Goal: Transaction & Acquisition: Purchase product/service

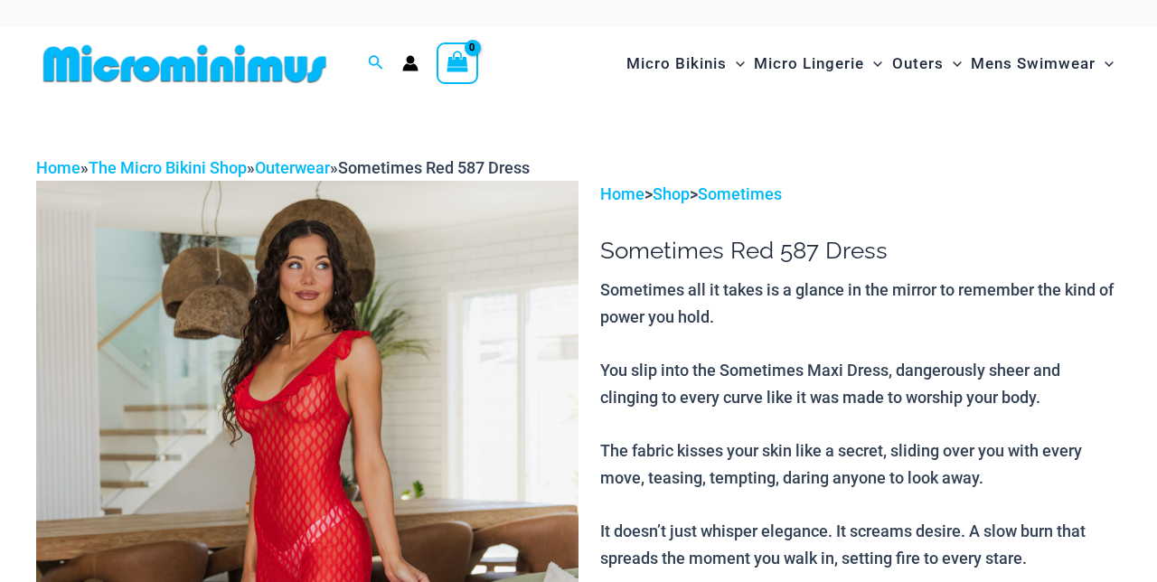
select select
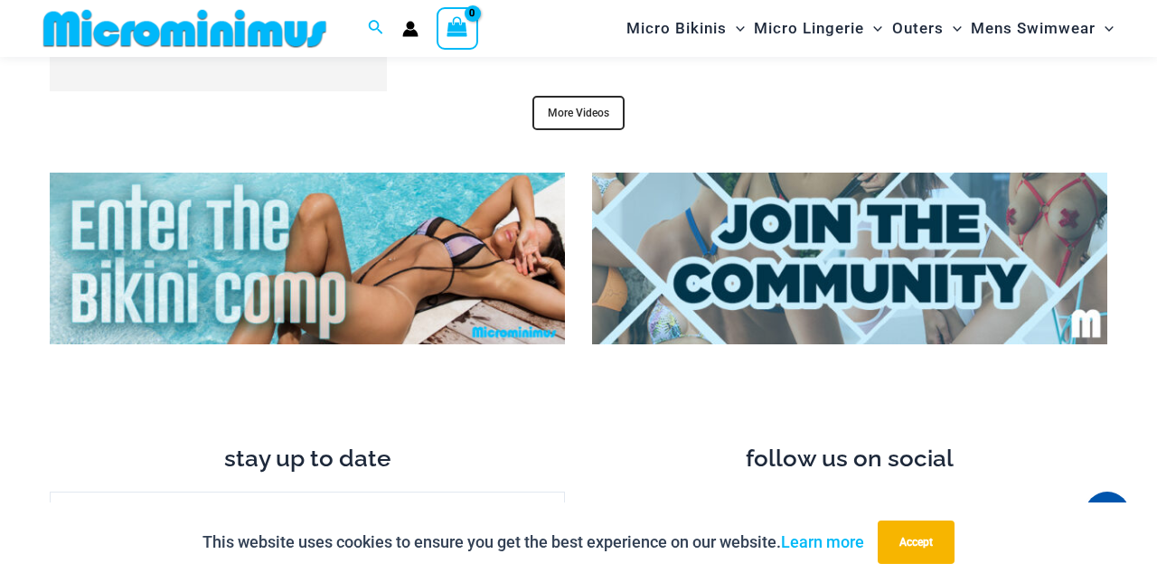
scroll to position [6801, 0]
click at [333, 239] on img at bounding box center [307, 258] width 515 height 172
